Goal: Complete application form: Complete application form

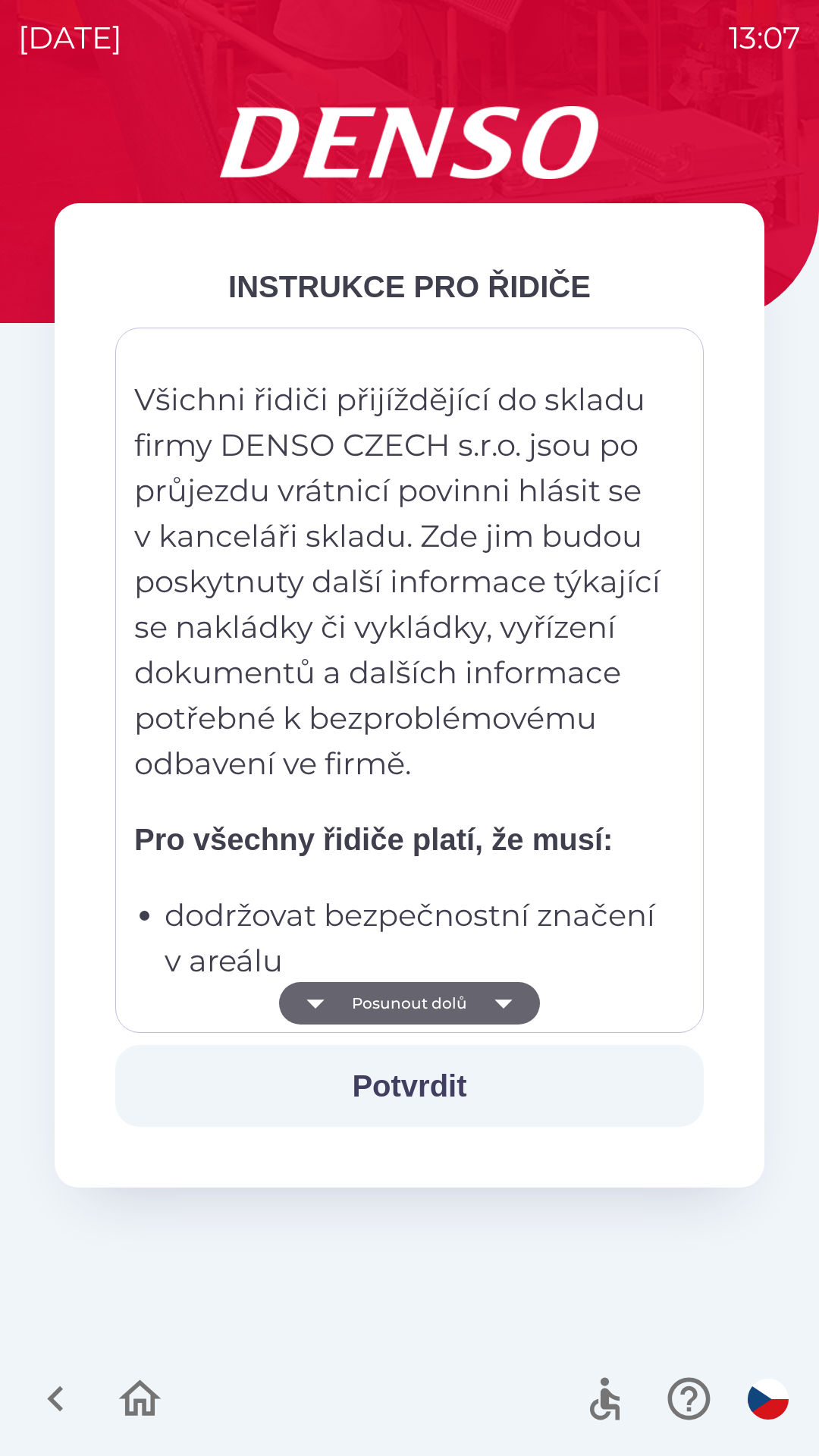
click at [490, 1000] on icon "button" at bounding box center [503, 1003] width 42 height 42
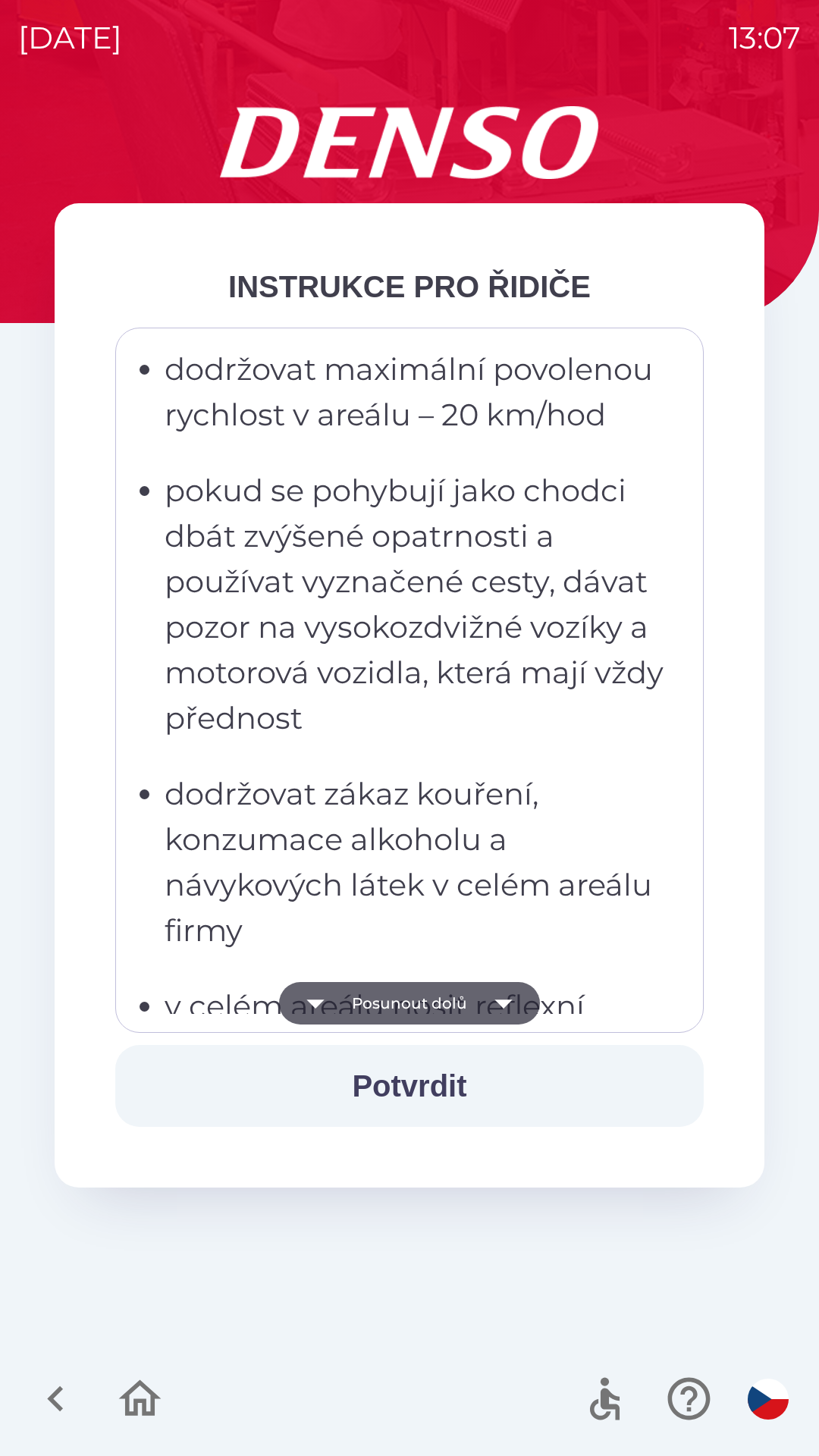
click at [493, 1000] on icon "button" at bounding box center [503, 1003] width 42 height 42
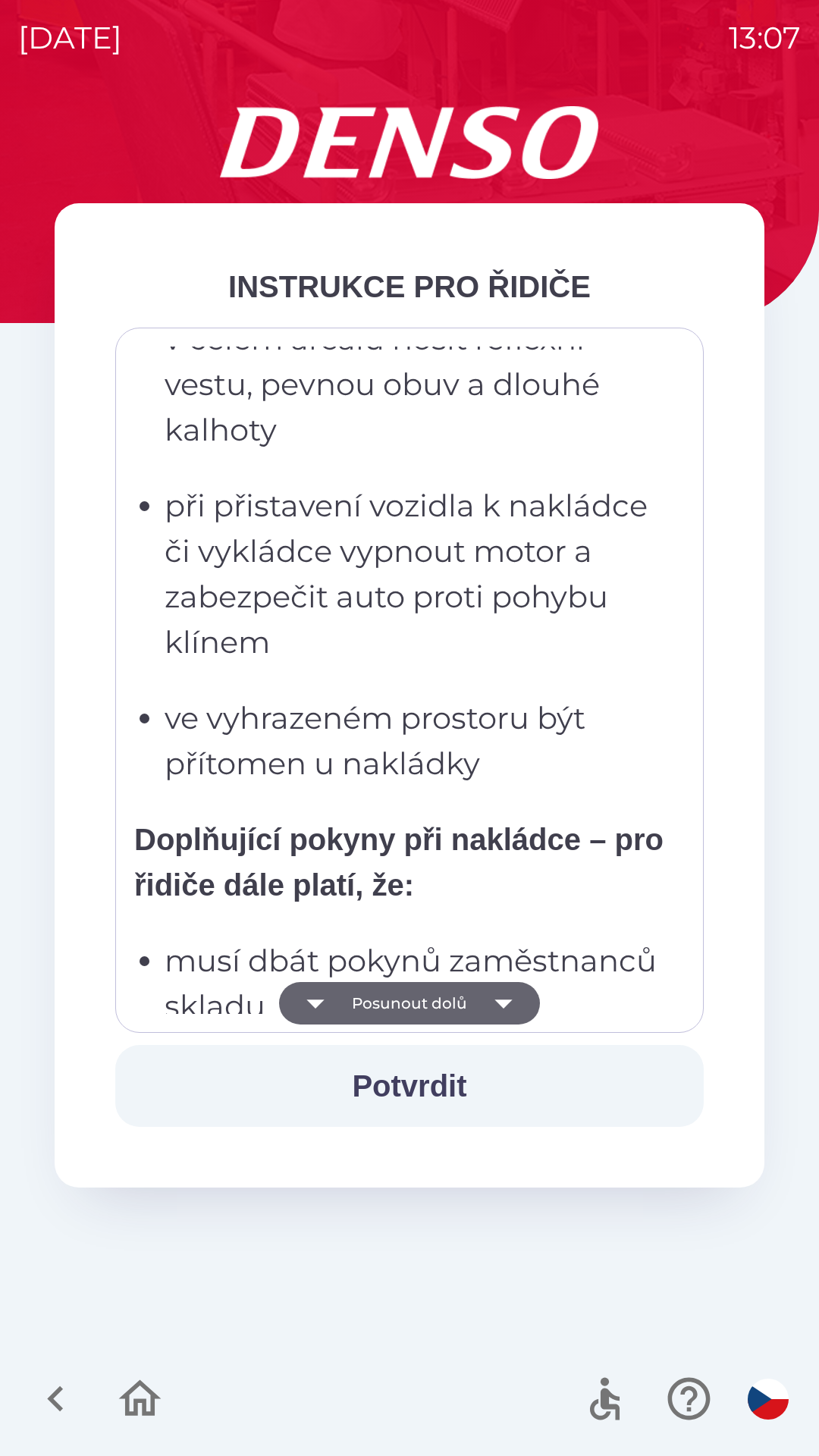
click at [490, 999] on icon "button" at bounding box center [503, 1003] width 42 height 42
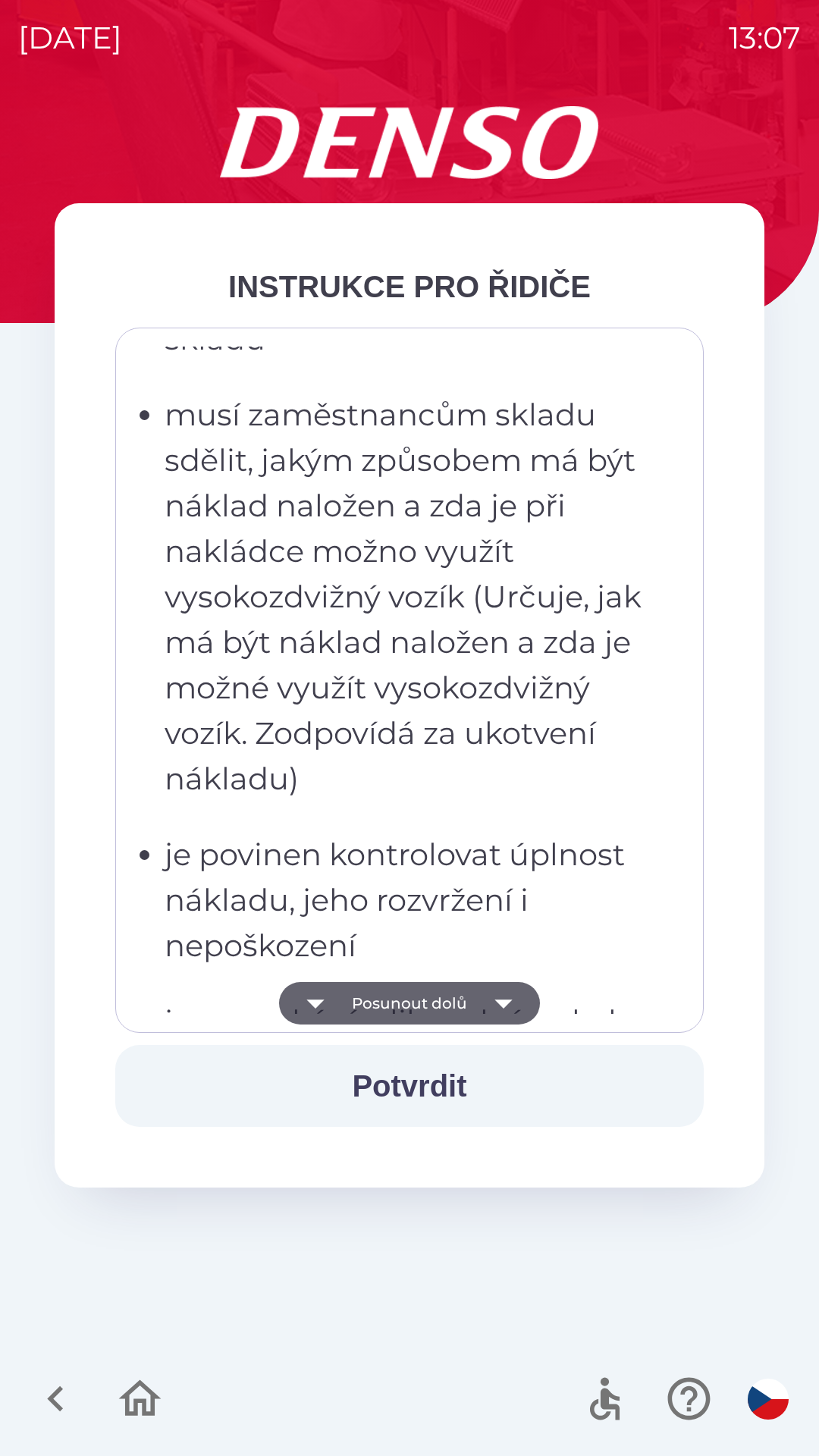
click at [496, 1000] on icon "button" at bounding box center [503, 1003] width 18 height 9
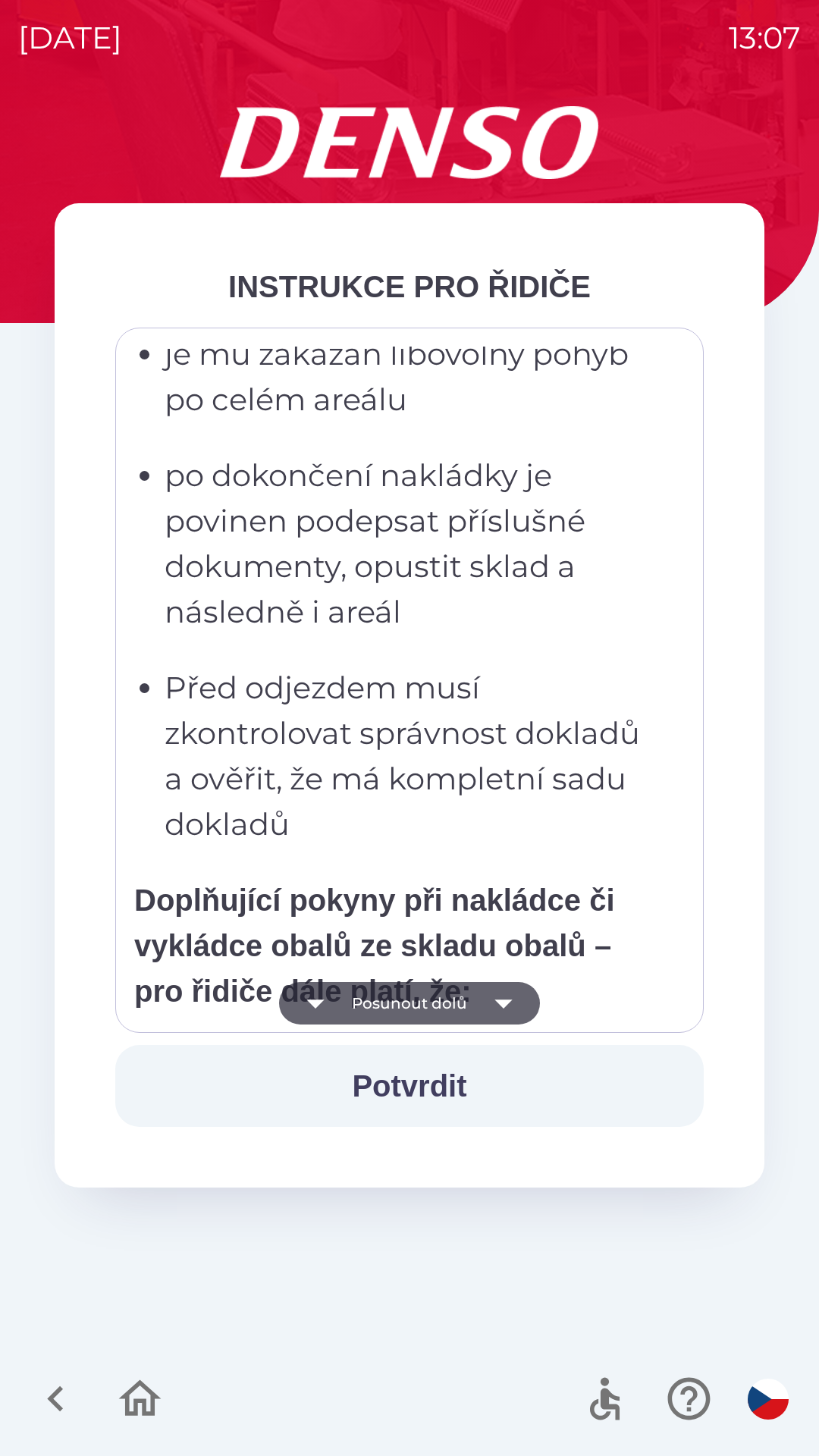
click at [502, 1000] on icon "button" at bounding box center [503, 1003] width 18 height 9
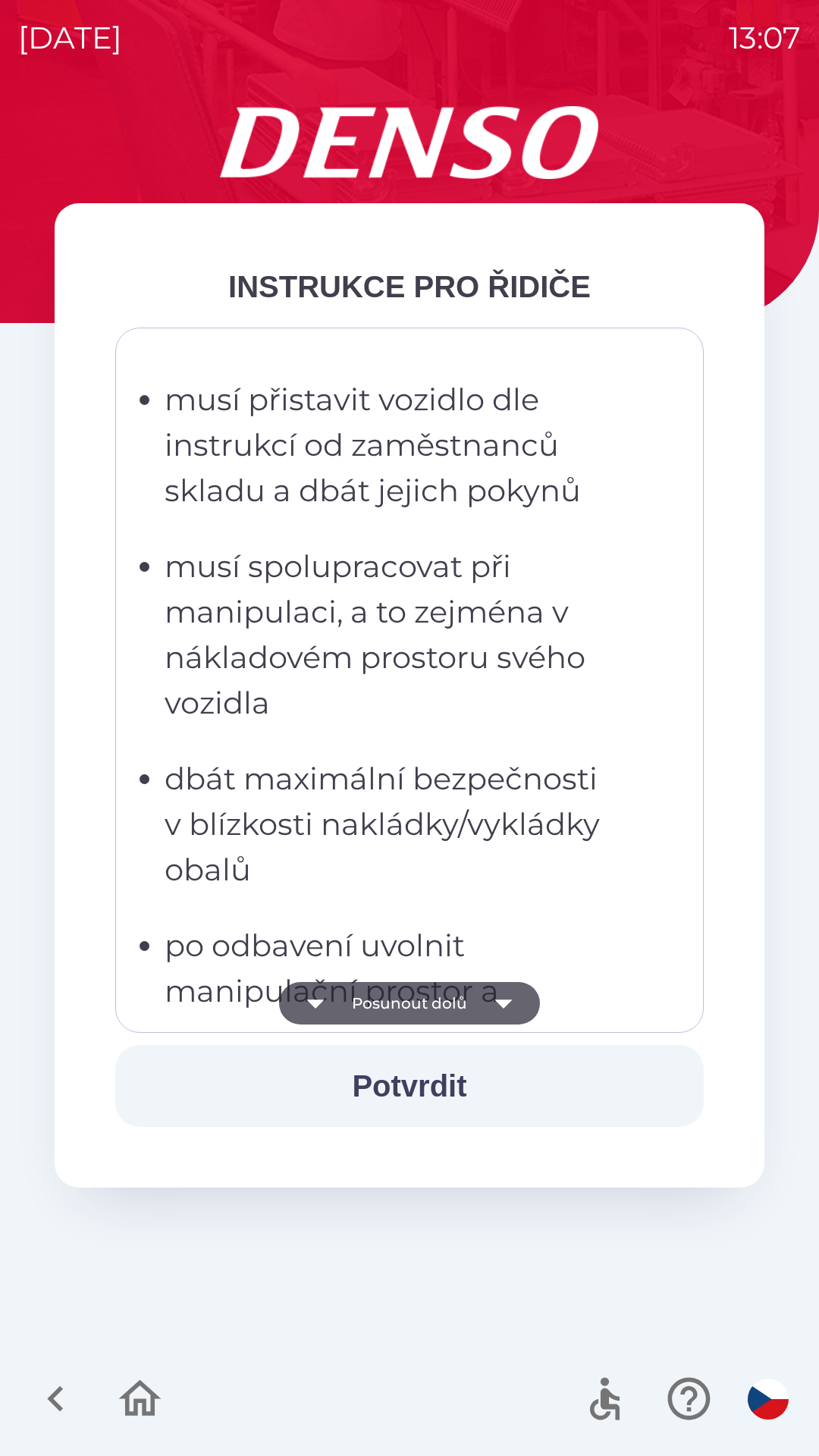
click at [502, 1008] on icon "button" at bounding box center [503, 1003] width 18 height 9
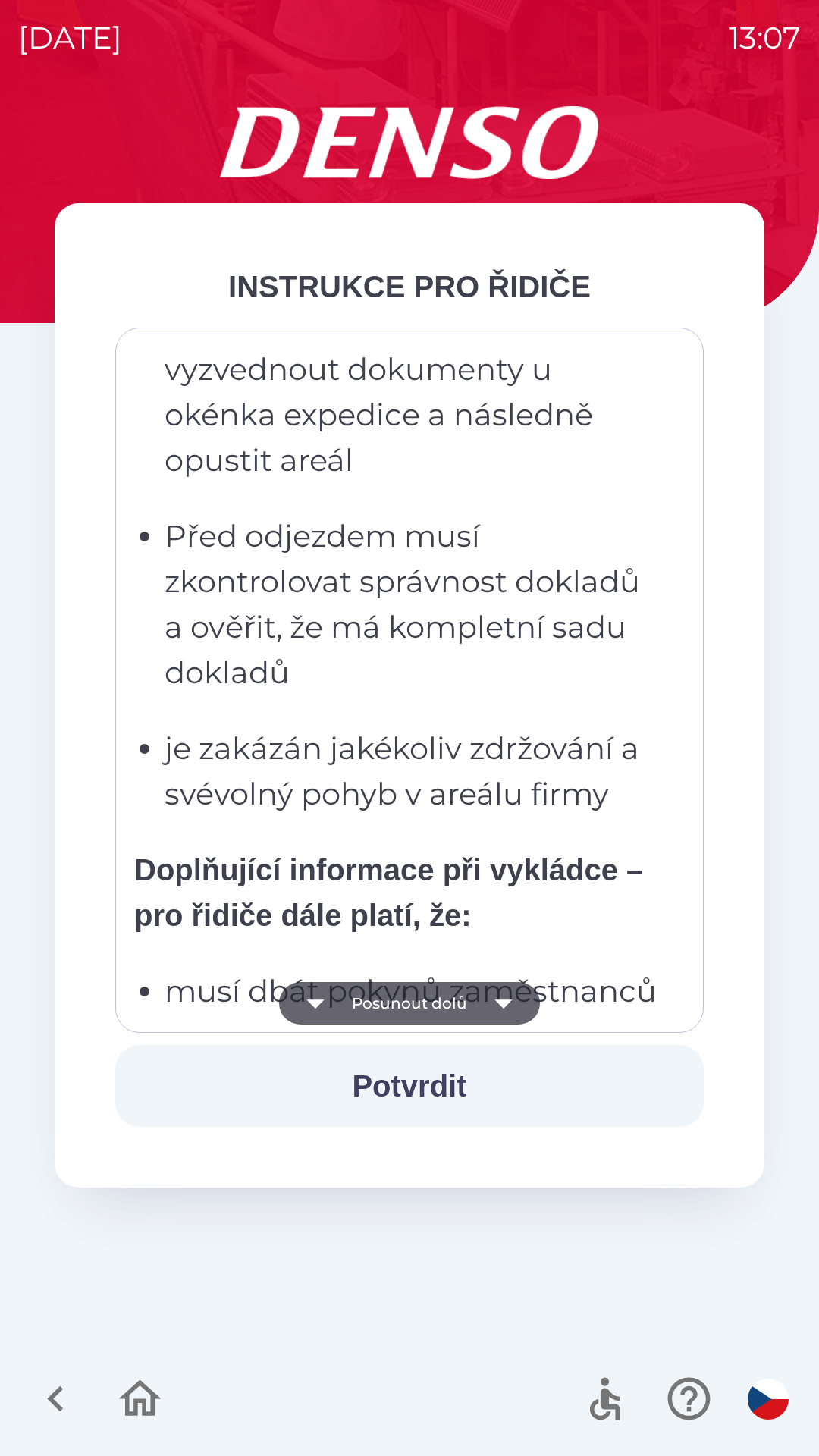
click at [497, 1006] on icon "button" at bounding box center [503, 1003] width 42 height 42
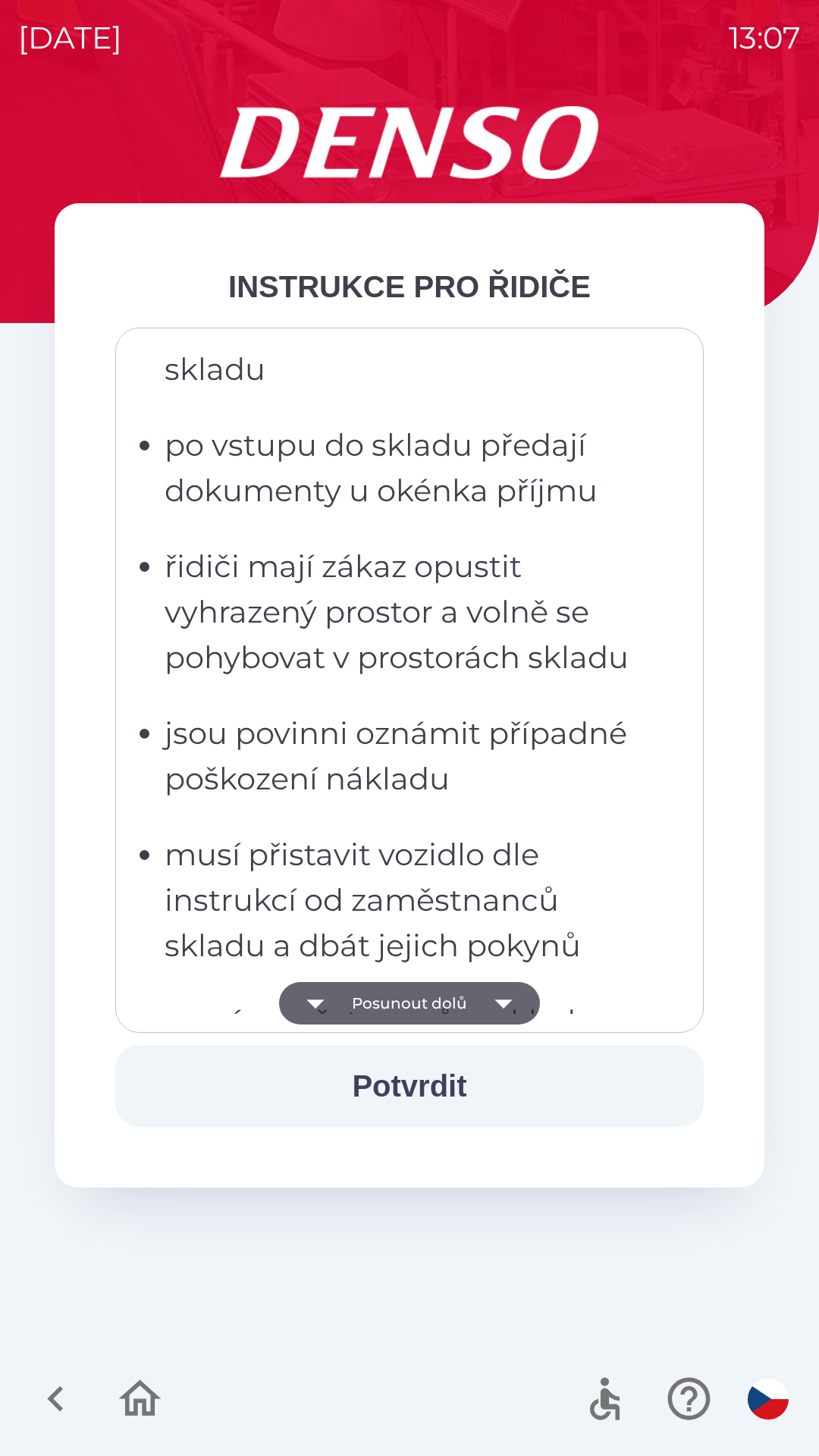
click at [501, 1007] on icon "button" at bounding box center [503, 1003] width 18 height 9
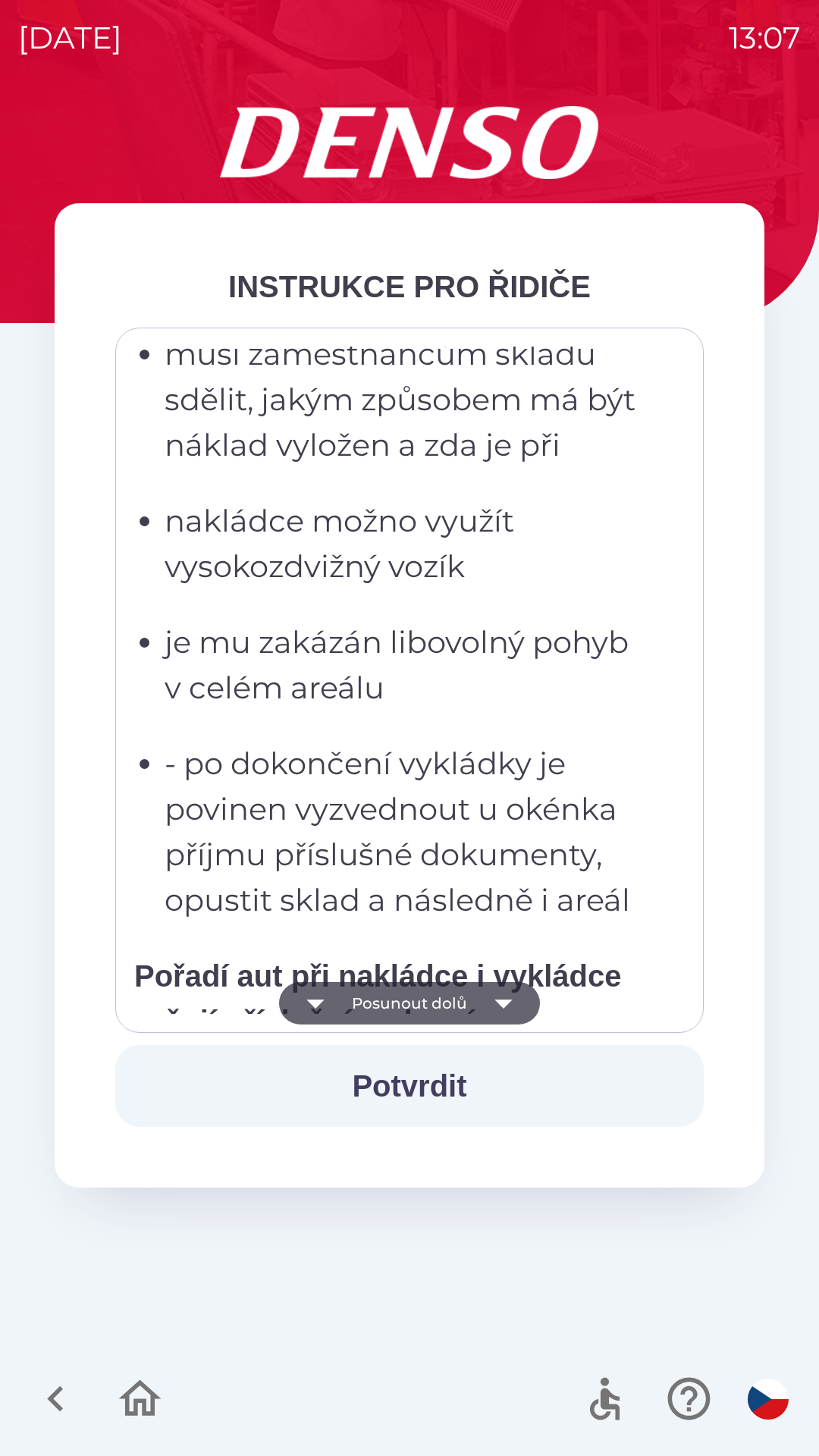
click at [499, 1009] on icon "button" at bounding box center [503, 1003] width 42 height 42
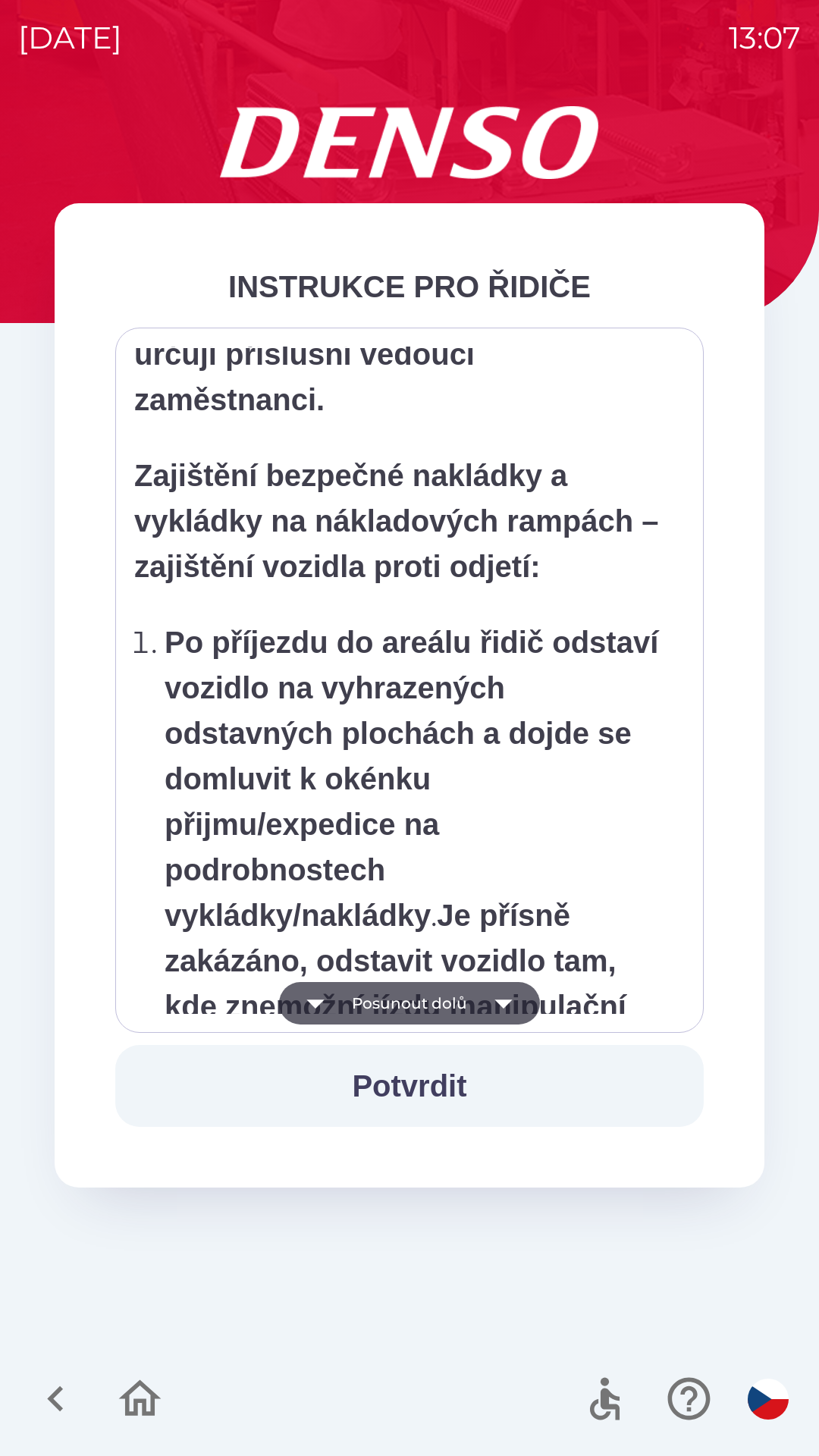
click at [502, 1005] on icon "button" at bounding box center [503, 1003] width 18 height 9
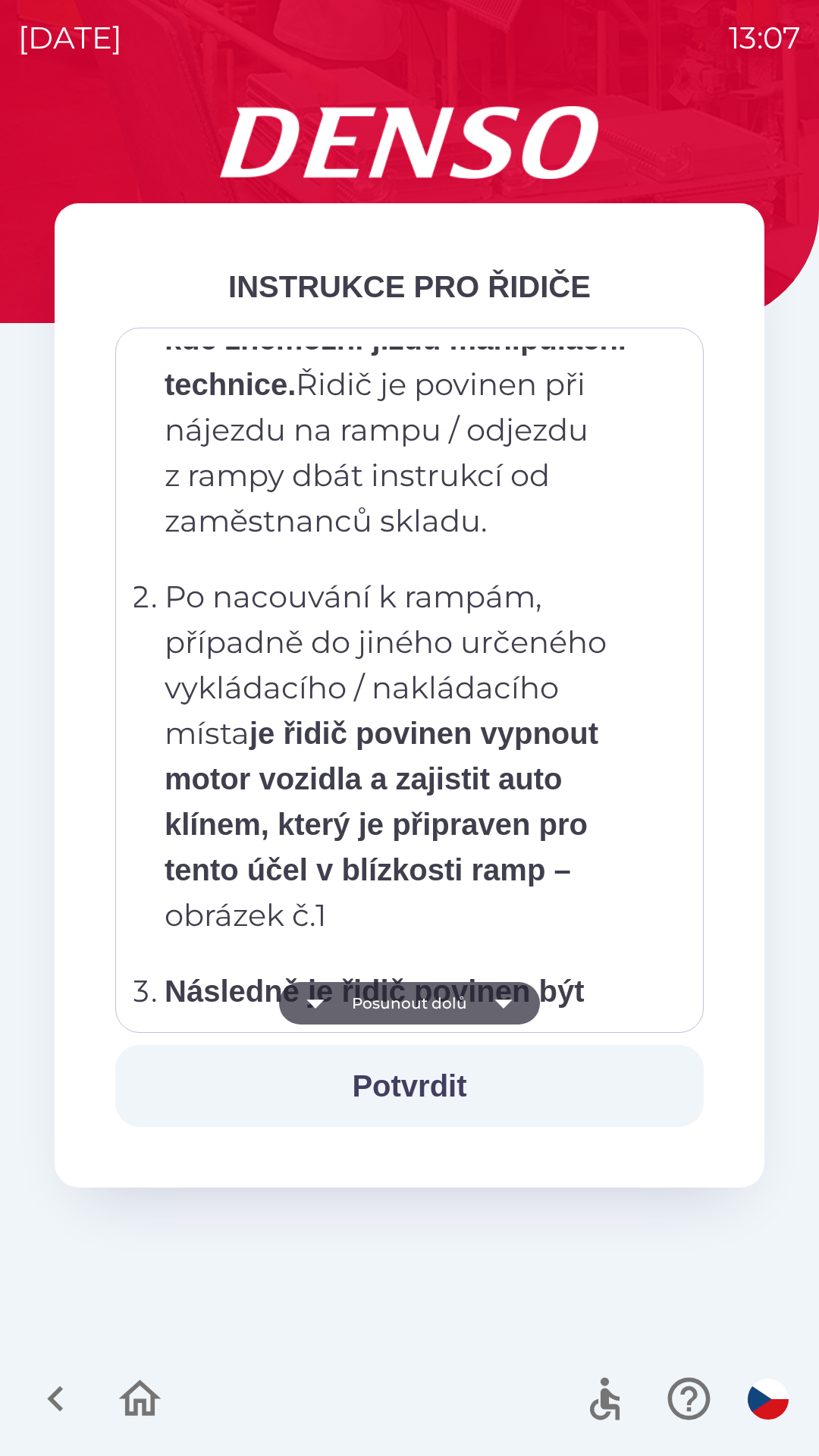
click at [506, 1003] on icon "button" at bounding box center [503, 1003] width 18 height 9
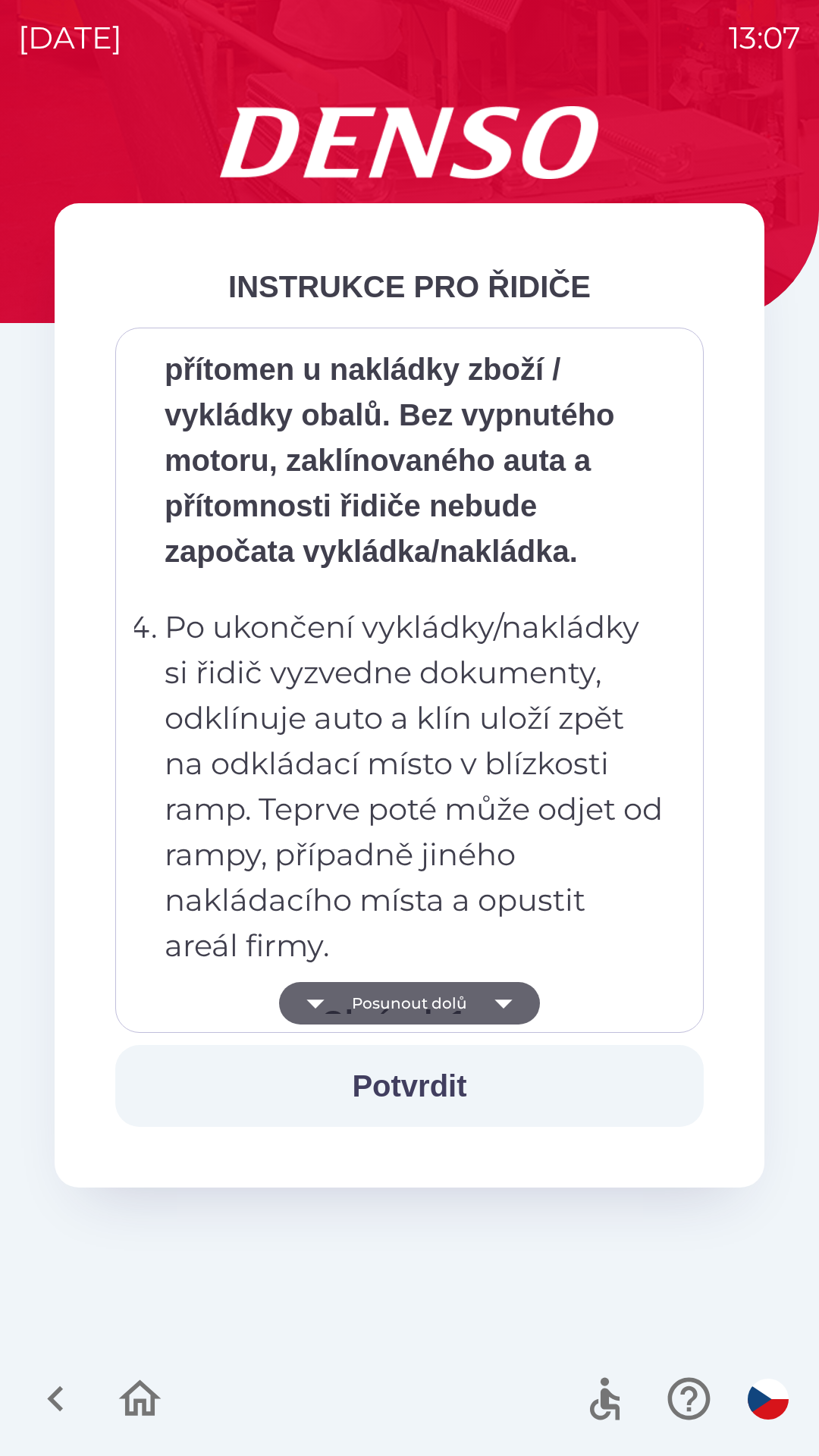
click at [501, 1005] on icon "button" at bounding box center [503, 1003] width 18 height 9
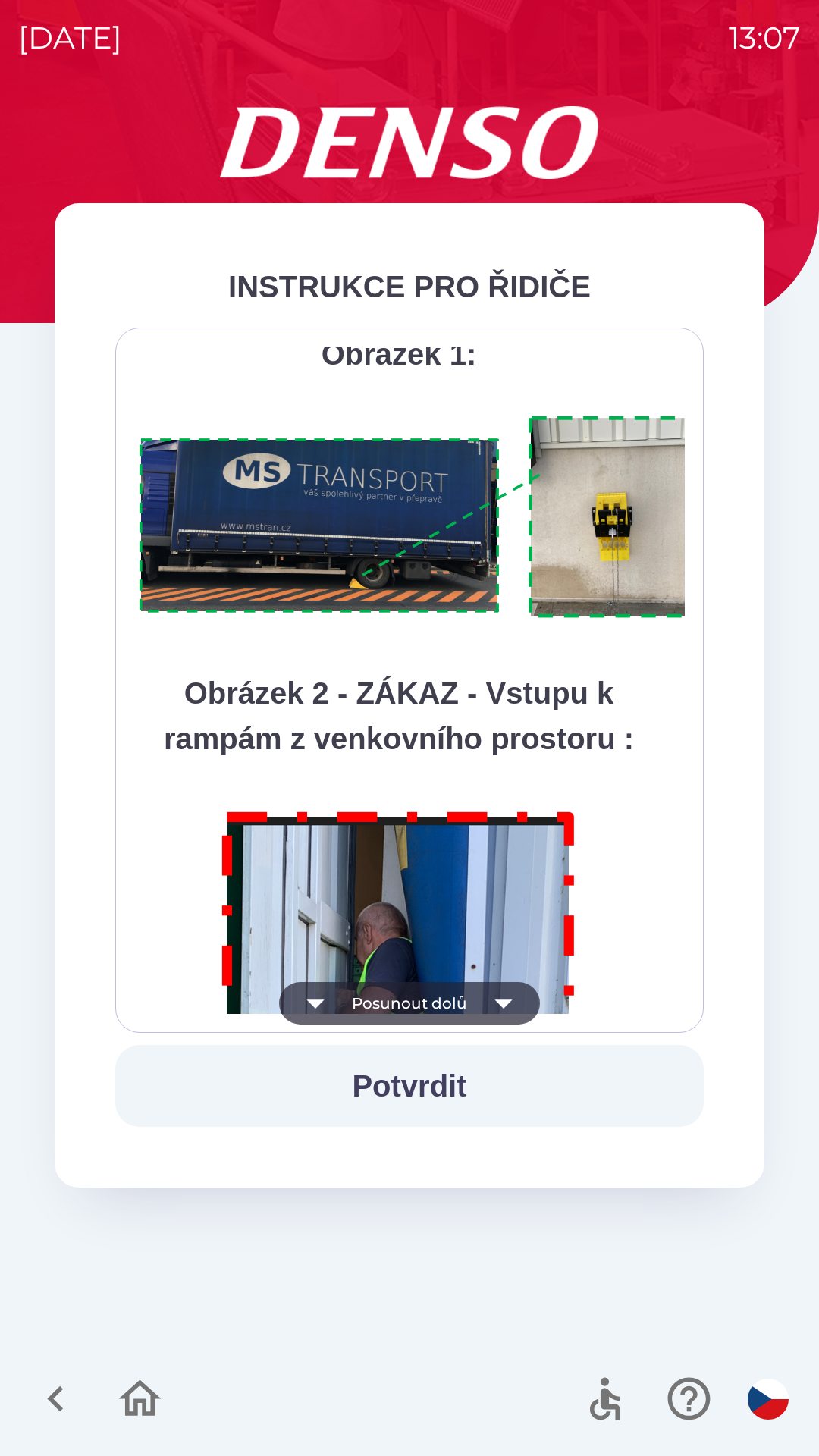
click at [496, 1006] on icon "button" at bounding box center [503, 1003] width 42 height 42
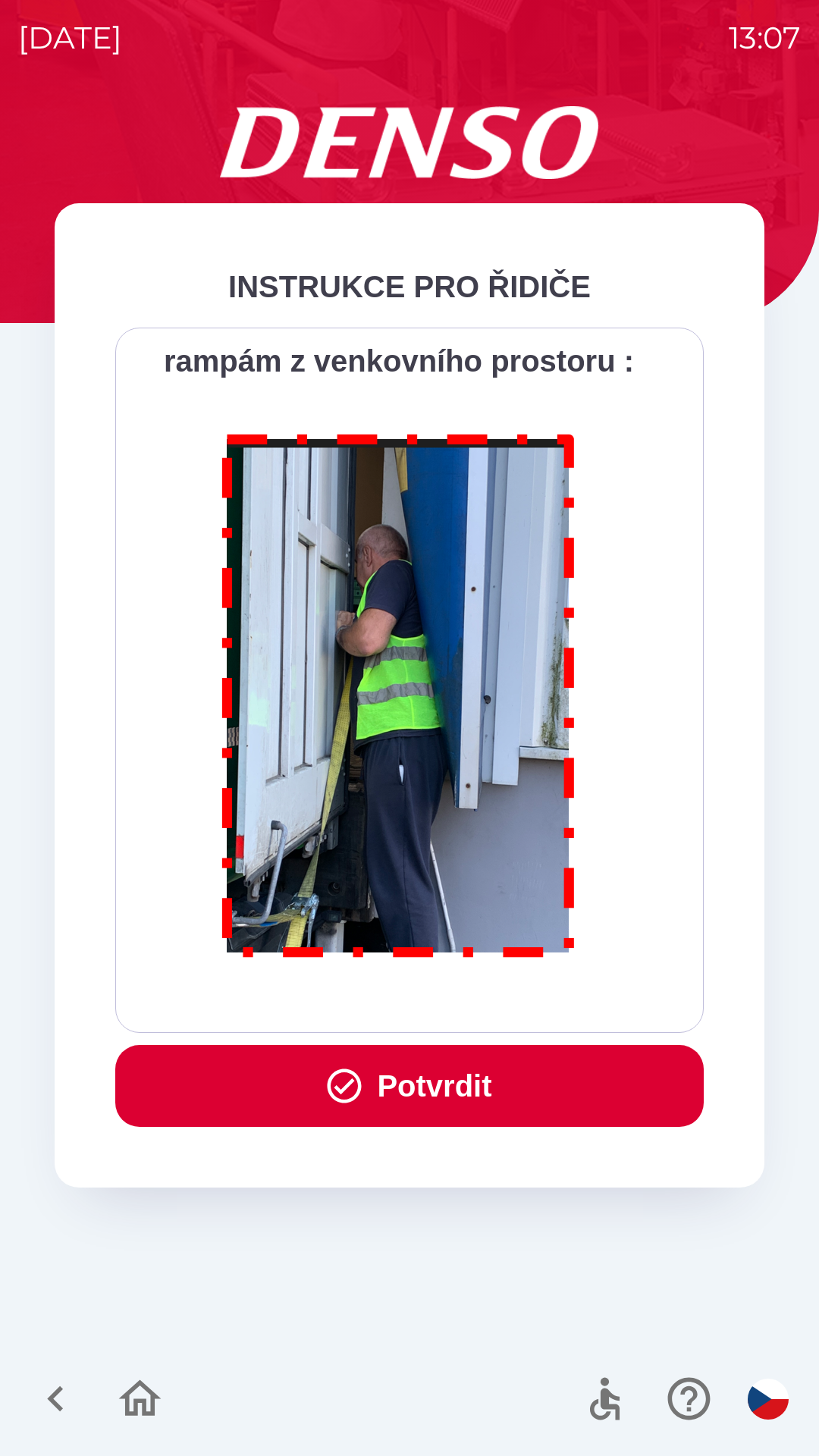
click at [462, 1093] on button "Potvrdit" at bounding box center [409, 1085] width 588 height 82
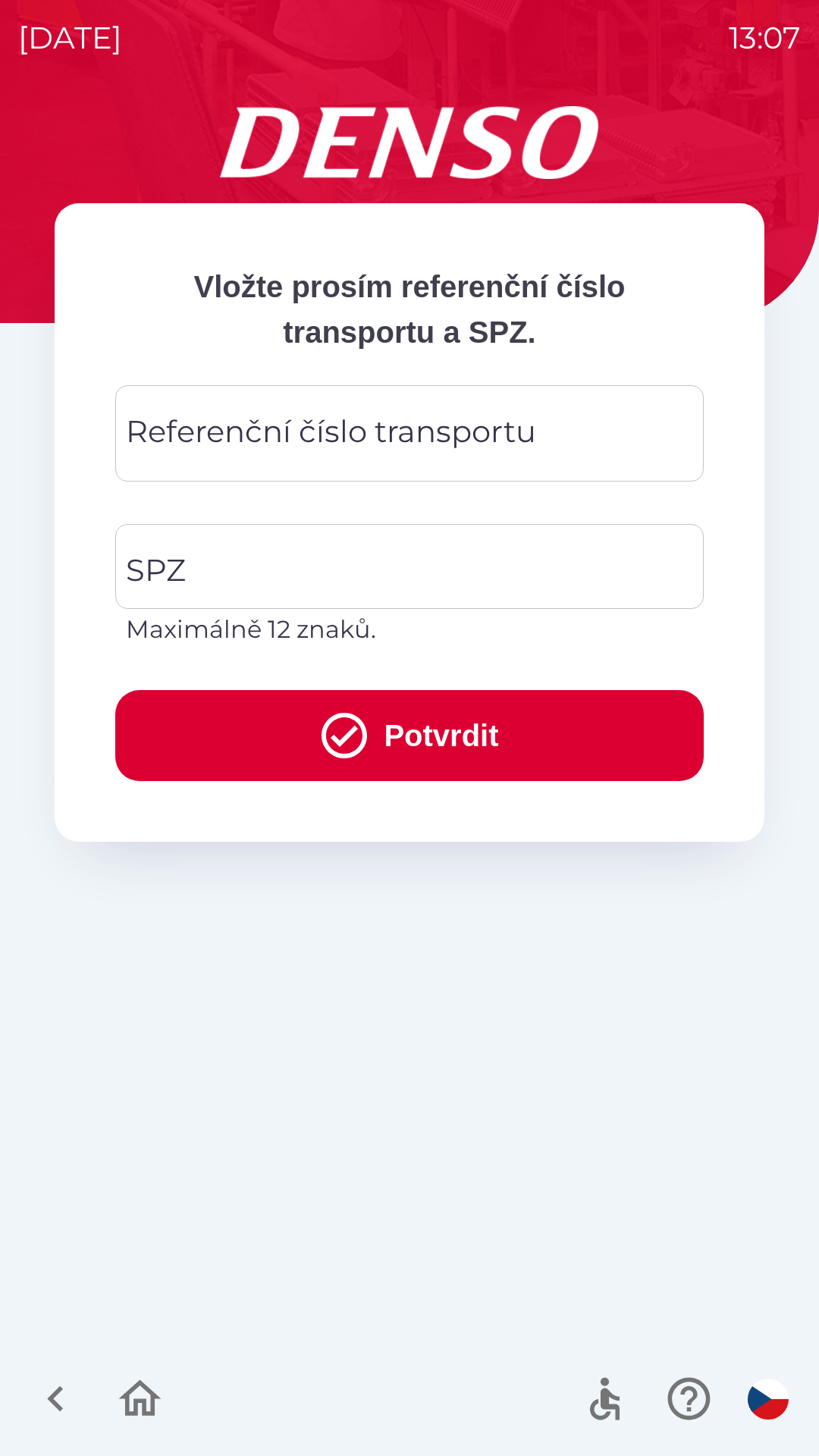
click at [315, 430] on div "Referenční číslo transportu Referenční číslo transportu" at bounding box center [409, 433] width 588 height 96
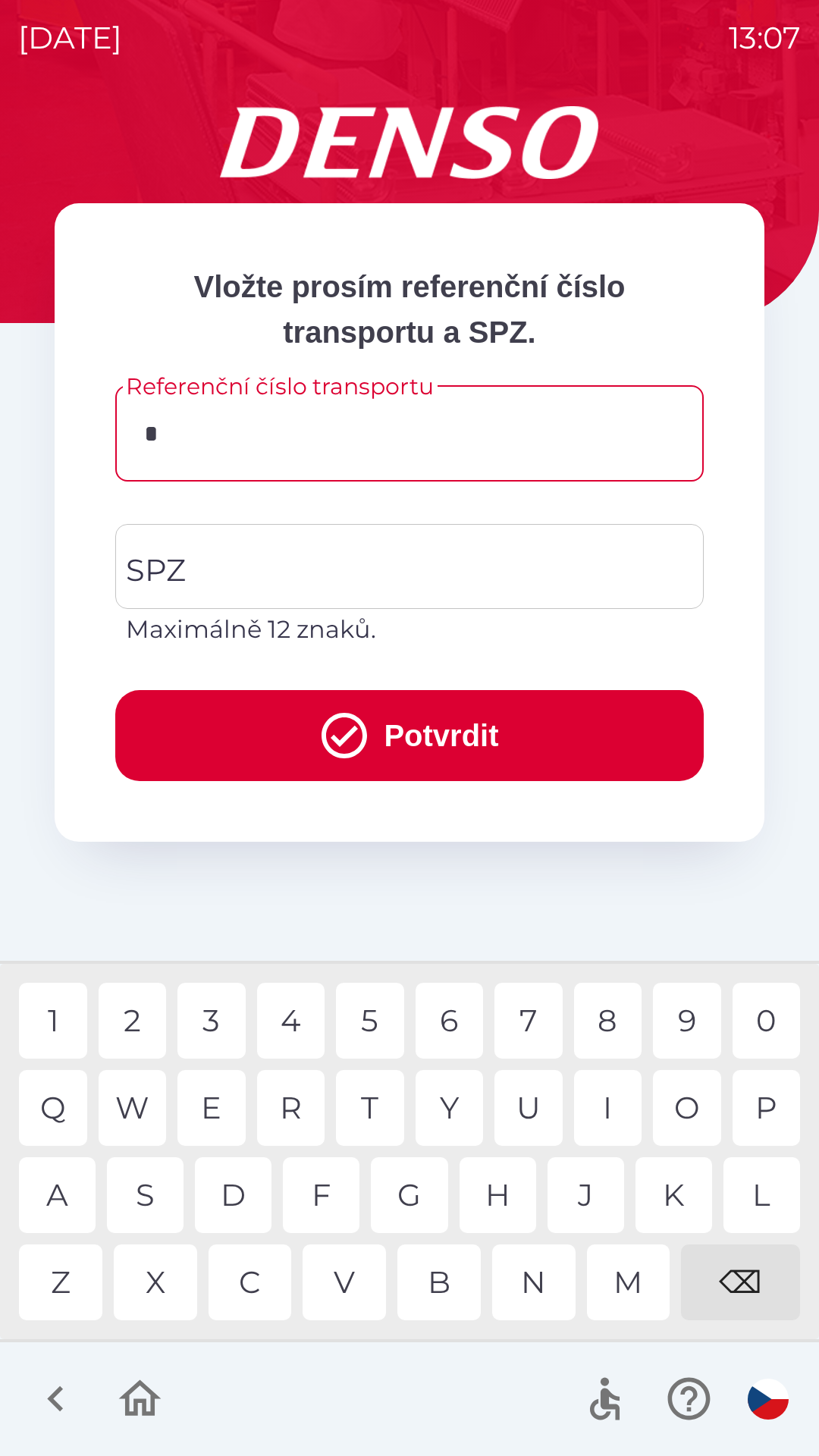
click at [70, 1195] on div "A" at bounding box center [57, 1195] width 76 height 75
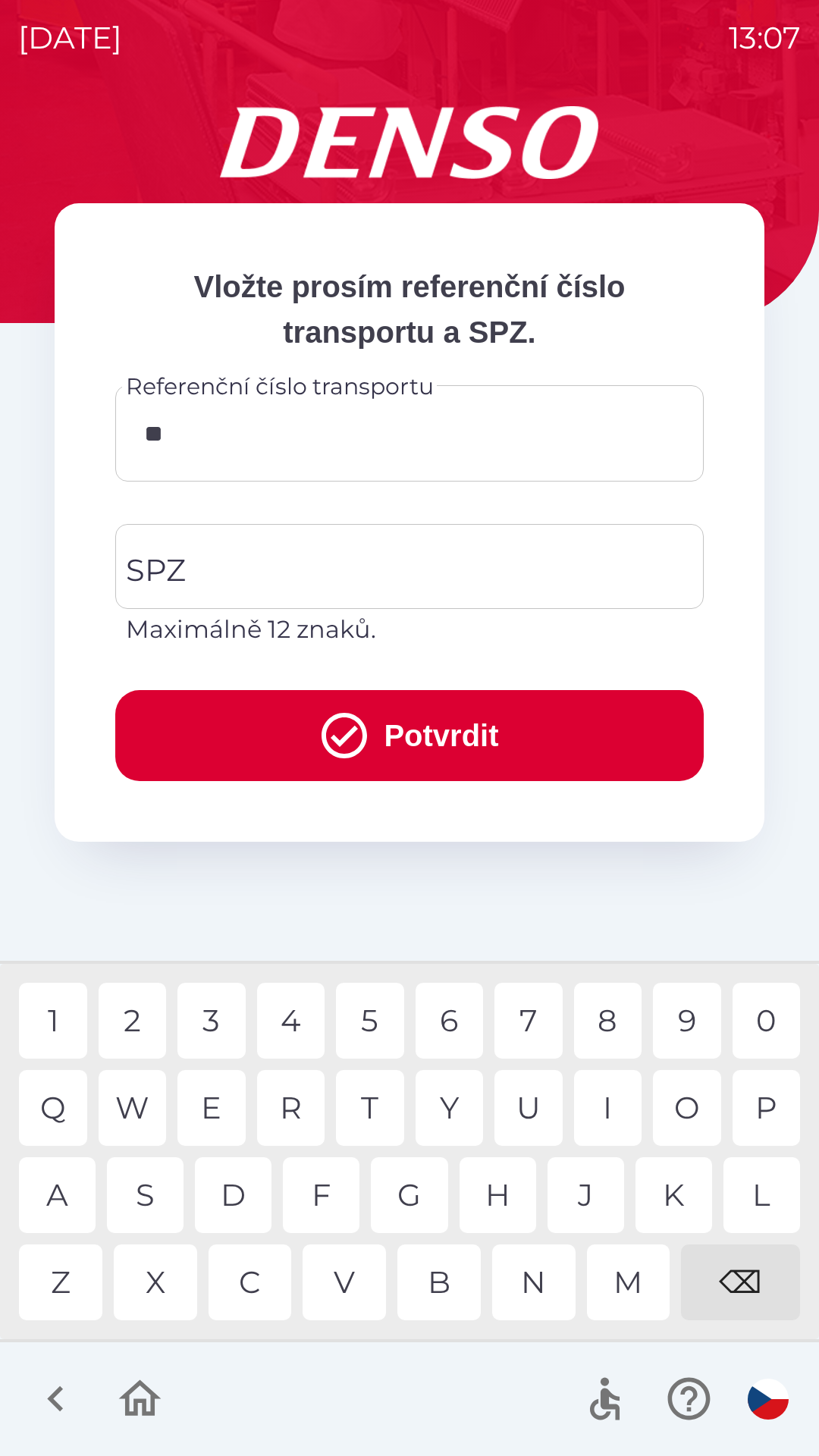
click at [603, 1097] on div "I" at bounding box center [608, 1108] width 68 height 75
click at [769, 1016] on div "0" at bounding box center [766, 1020] width 68 height 75
click at [53, 1000] on div "1" at bounding box center [53, 1020] width 68 height 75
click at [53, 1024] on div "1" at bounding box center [53, 1020] width 68 height 75
type input "********"
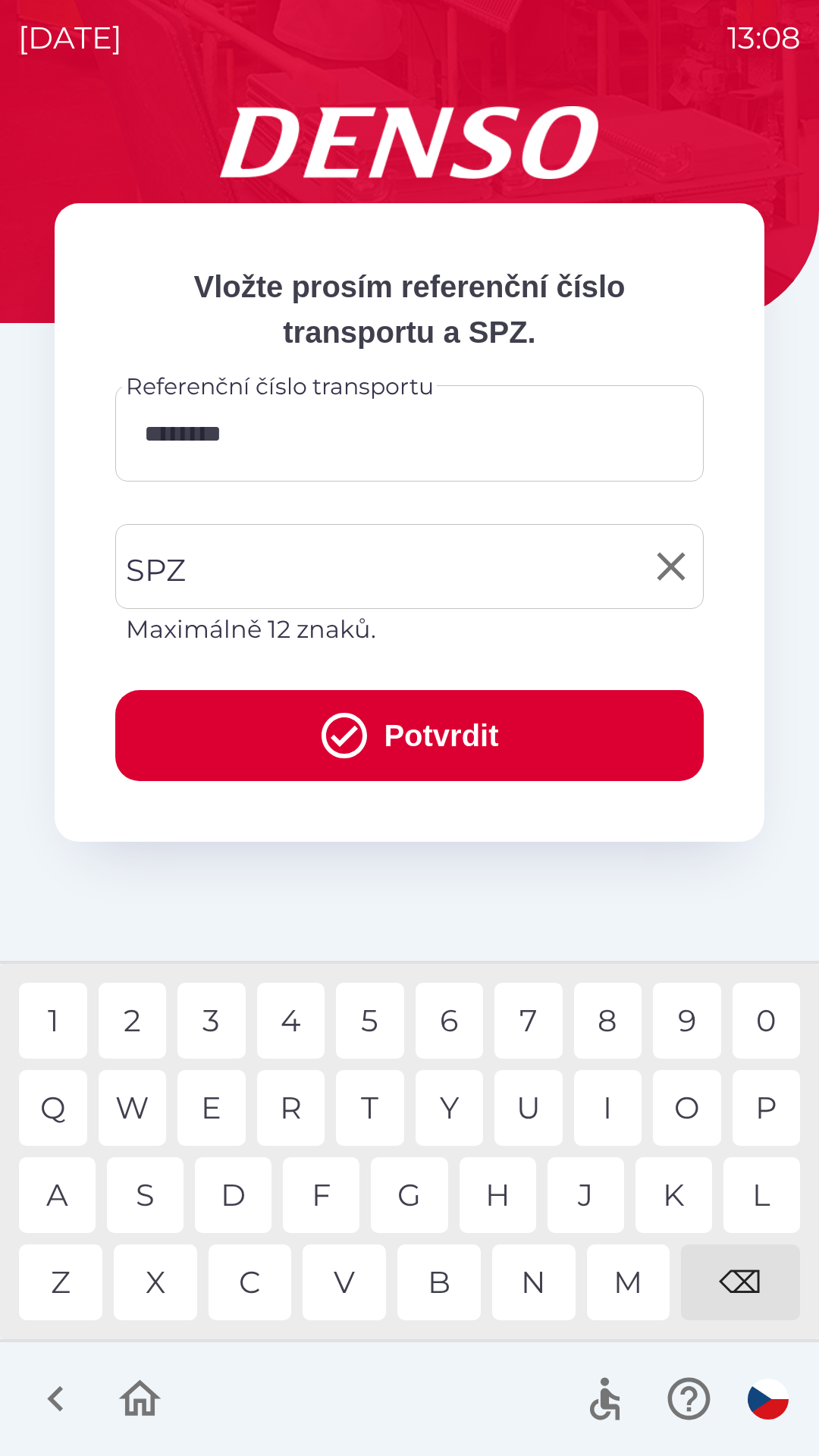
click at [252, 560] on input "SPZ" at bounding box center [397, 566] width 552 height 71
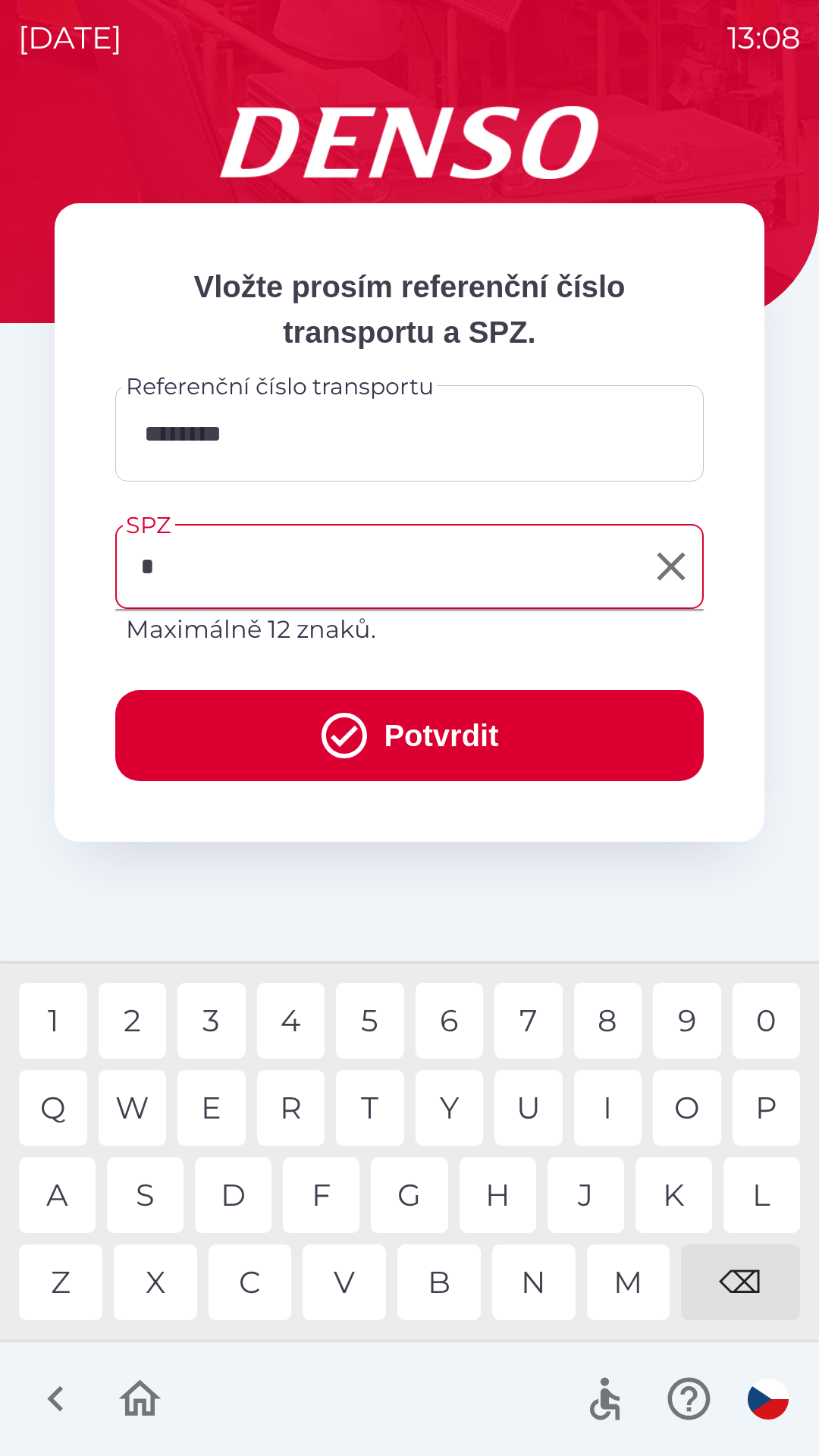
click at [295, 1018] on div "4" at bounding box center [291, 1020] width 68 height 75
click at [157, 1185] on div "S" at bounding box center [145, 1195] width 76 height 75
click at [307, 1096] on div "R" at bounding box center [291, 1108] width 68 height 75
click at [452, 1019] on div "6" at bounding box center [450, 1020] width 68 height 75
click at [766, 1010] on div "0" at bounding box center [766, 1020] width 68 height 75
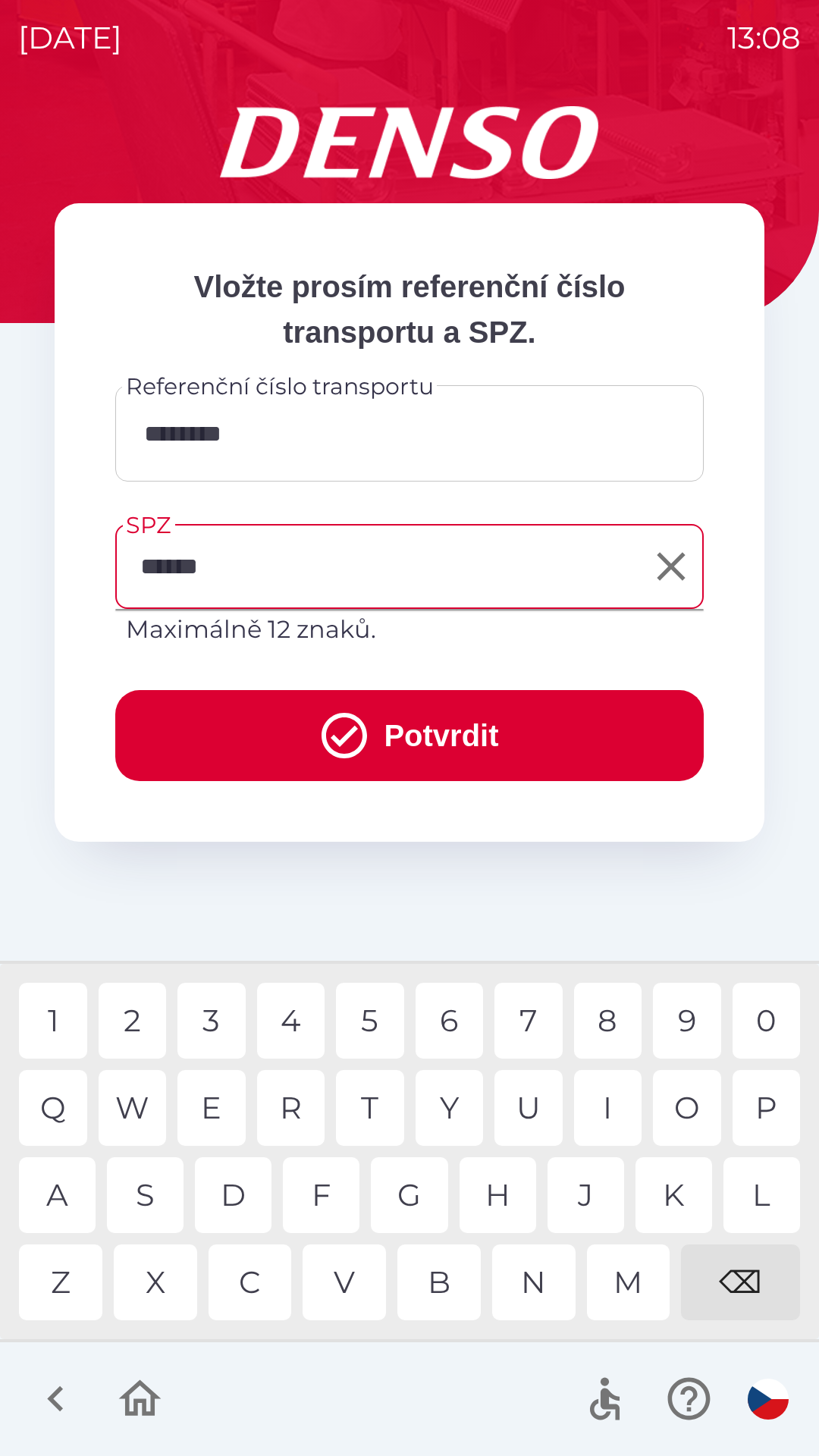
type input "*******"
click at [429, 722] on button "Potvrdit" at bounding box center [409, 736] width 588 height 91
